Goal: Transaction & Acquisition: Purchase product/service

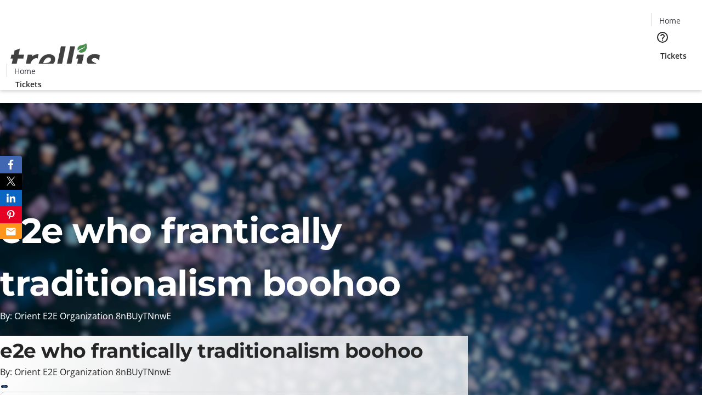
click at [660, 50] on span "Tickets" at bounding box center [673, 56] width 26 height 12
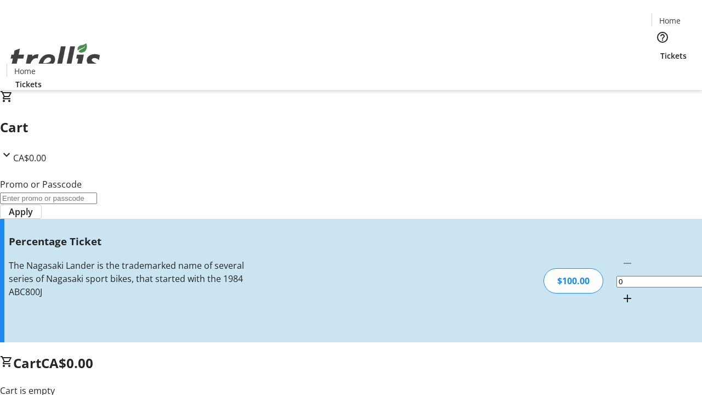
click at [621, 292] on mat-icon "Increment by one" at bounding box center [627, 298] width 13 height 13
type input "1"
type input "FOO"
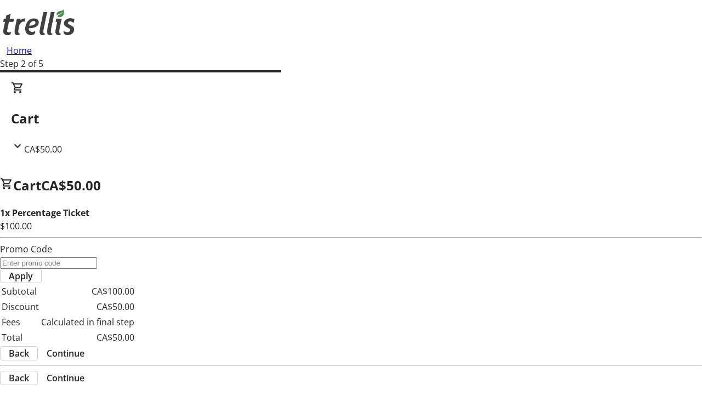
click at [84, 347] on span "Continue" at bounding box center [66, 353] width 38 height 13
